Goal: Information Seeking & Learning: Learn about a topic

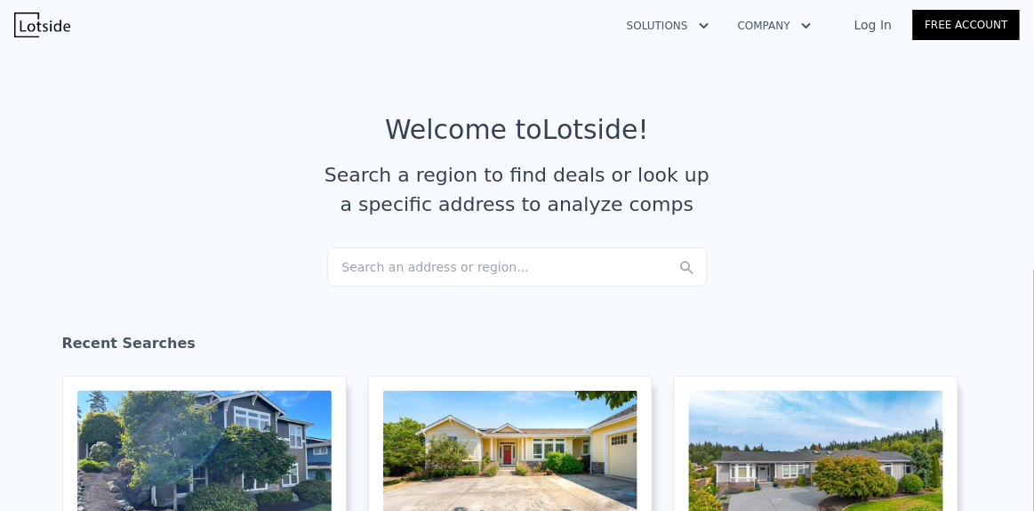
click at [459, 253] on div "Search an address or region..." at bounding box center [517, 266] width 381 height 39
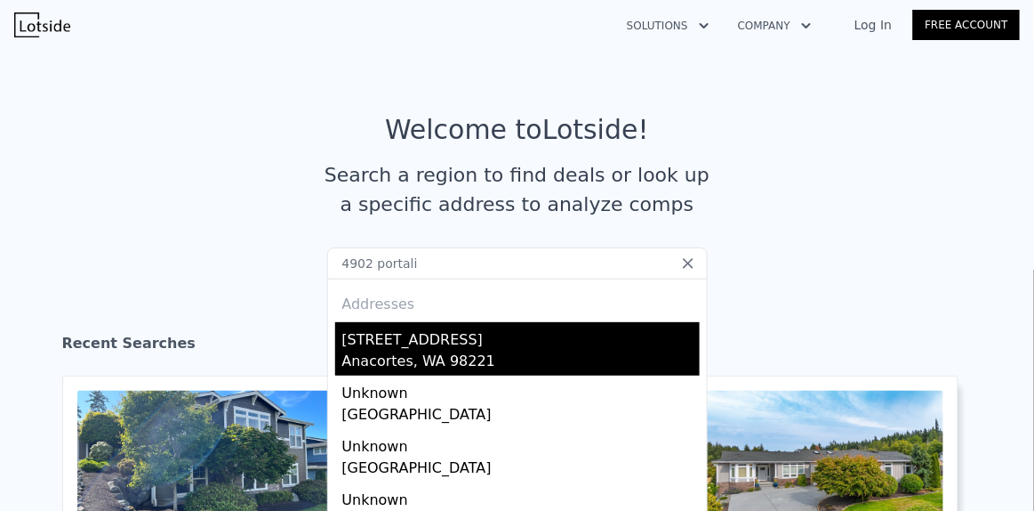
type input "4902 portali"
click at [374, 348] on div "[STREET_ADDRESS]" at bounding box center [521, 336] width 358 height 28
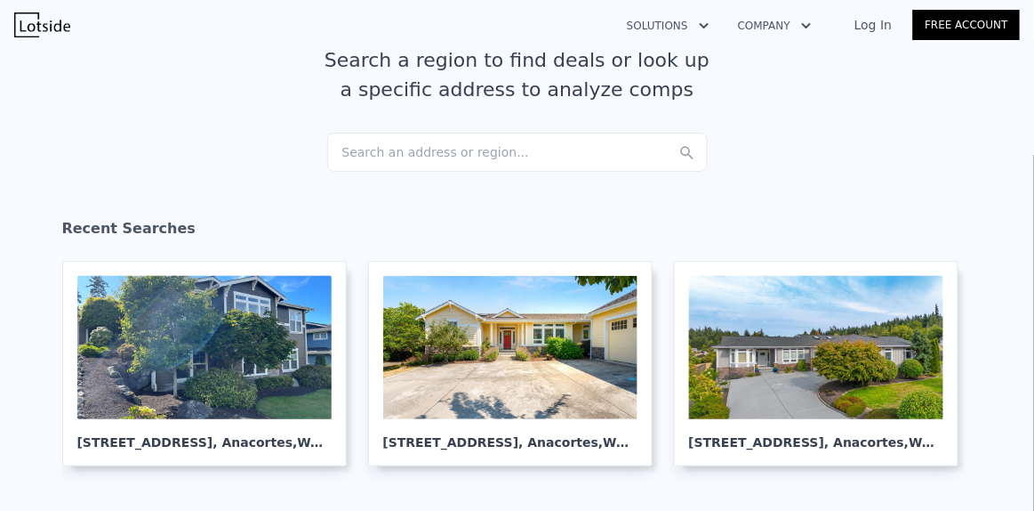
scroll to position [114, 0]
